Goal: Communication & Community: Answer question/provide support

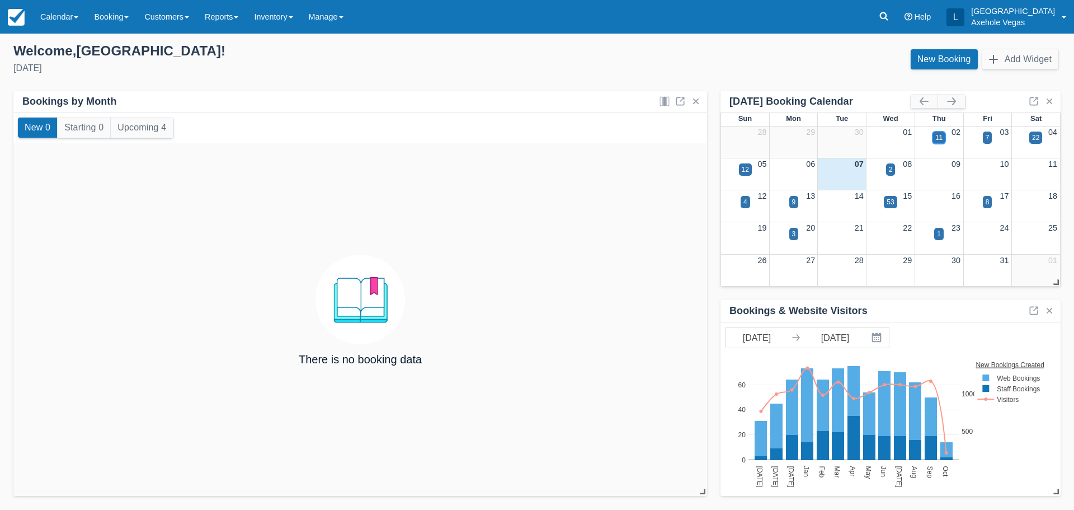
click at [936, 139] on div "11" at bounding box center [939, 138] width 7 height 10
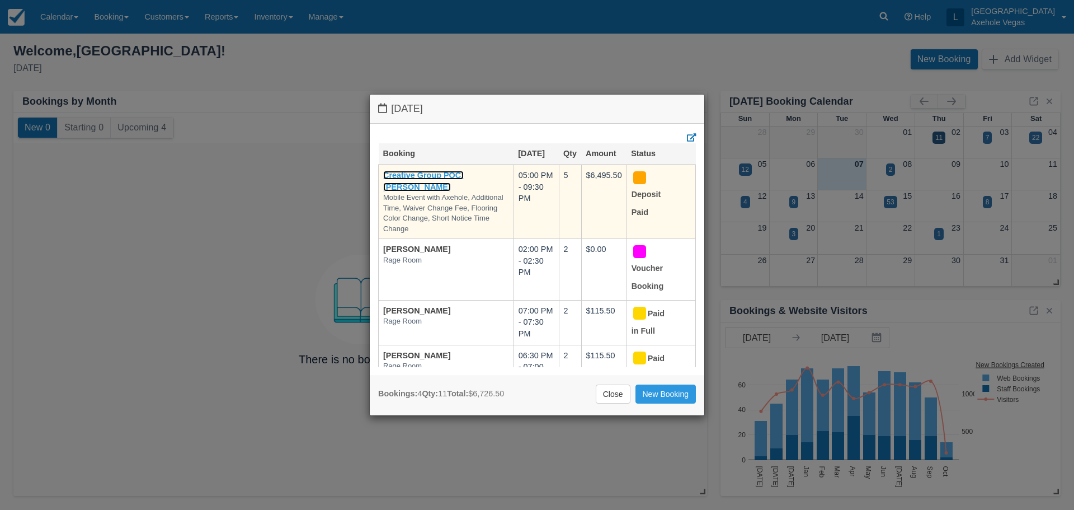
click at [423, 186] on link "Creative Group POC: [PERSON_NAME]" at bounding box center [423, 181] width 81 height 21
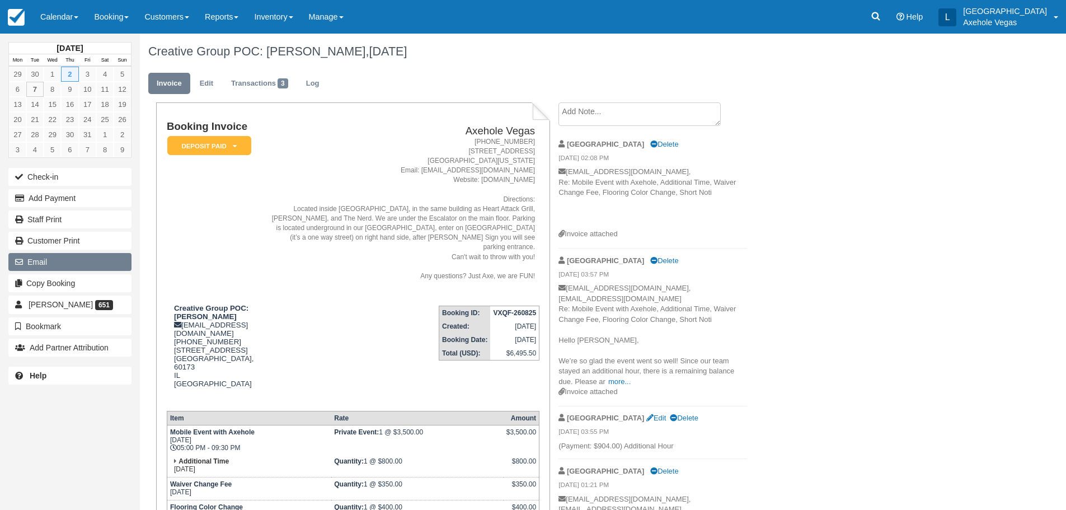
click at [63, 262] on button "Email" at bounding box center [69, 262] width 123 height 18
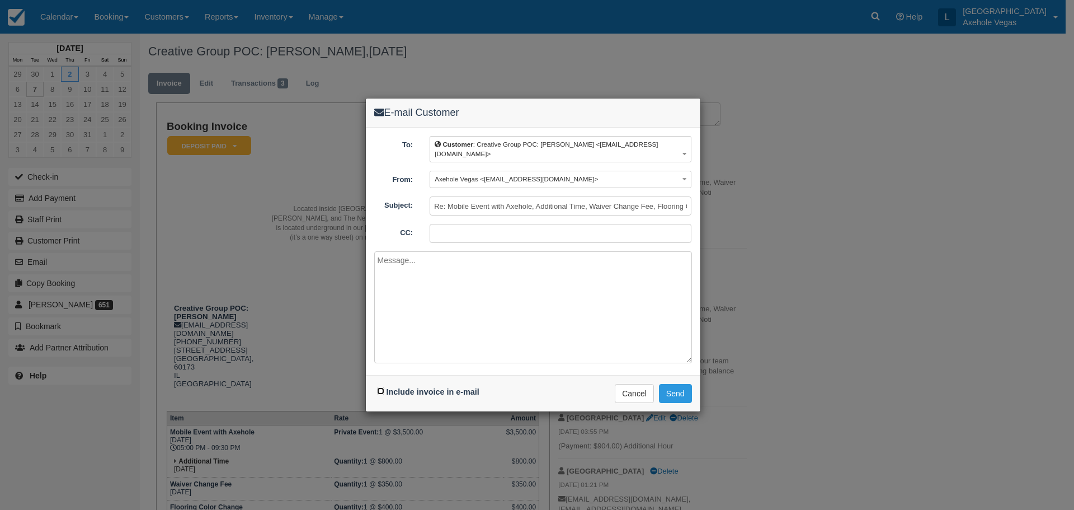
click at [381, 391] on input "Include invoice in e-mail" at bounding box center [380, 390] width 7 height 7
checkbox input "true"
click at [423, 264] on textarea at bounding box center [533, 307] width 318 height 112
type textarea "Happy Tuesday! Thanks again for including us in your awesome event. Attaches is…"
click at [505, 233] on input "CC:" at bounding box center [561, 233] width 262 height 19
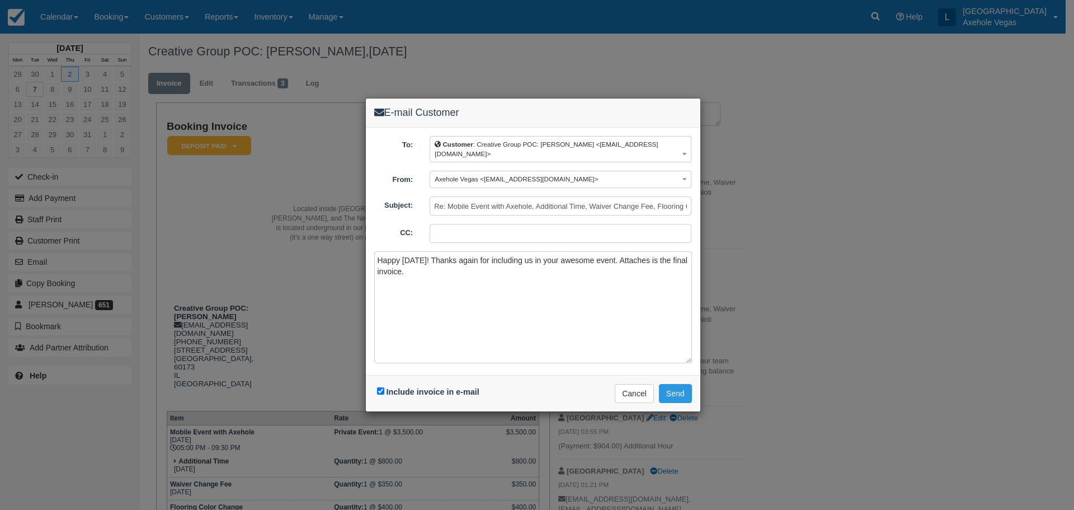
type input "axeholevegas@gmail.com"
click at [681, 389] on button "Send" at bounding box center [675, 393] width 33 height 19
